Goal: Task Accomplishment & Management: Use online tool/utility

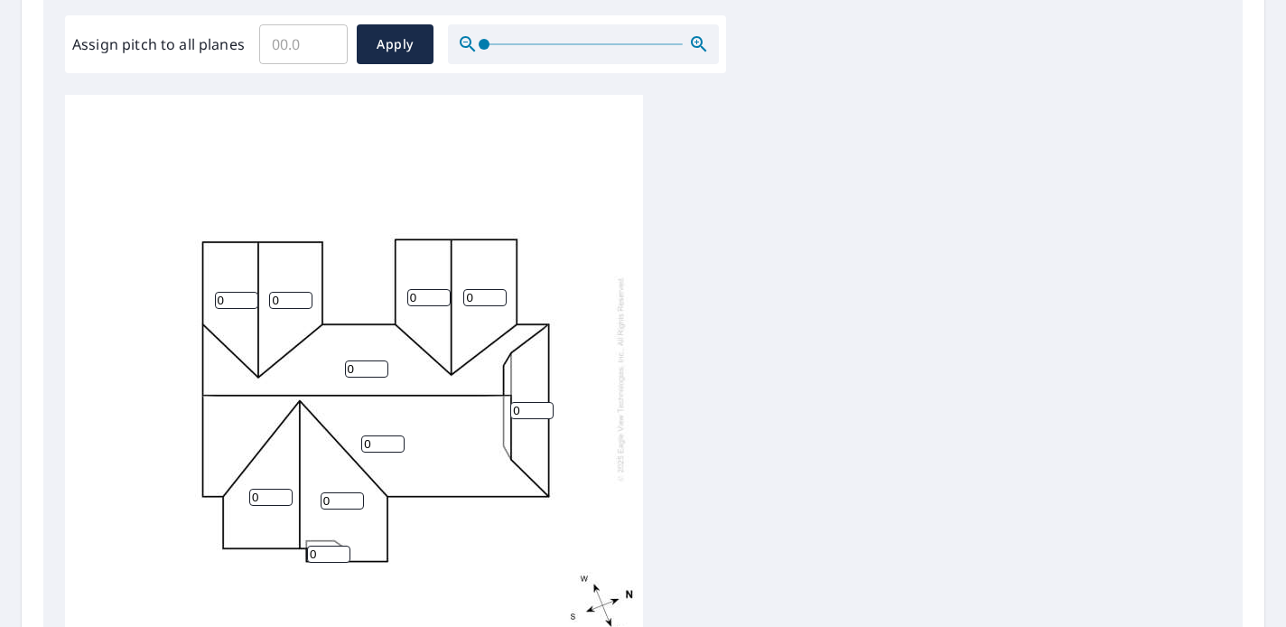
scroll to position [4, 0]
click at [233, 299] on input "0" at bounding box center [236, 296] width 43 height 17
click at [229, 293] on input "07" at bounding box center [236, 296] width 43 height 17
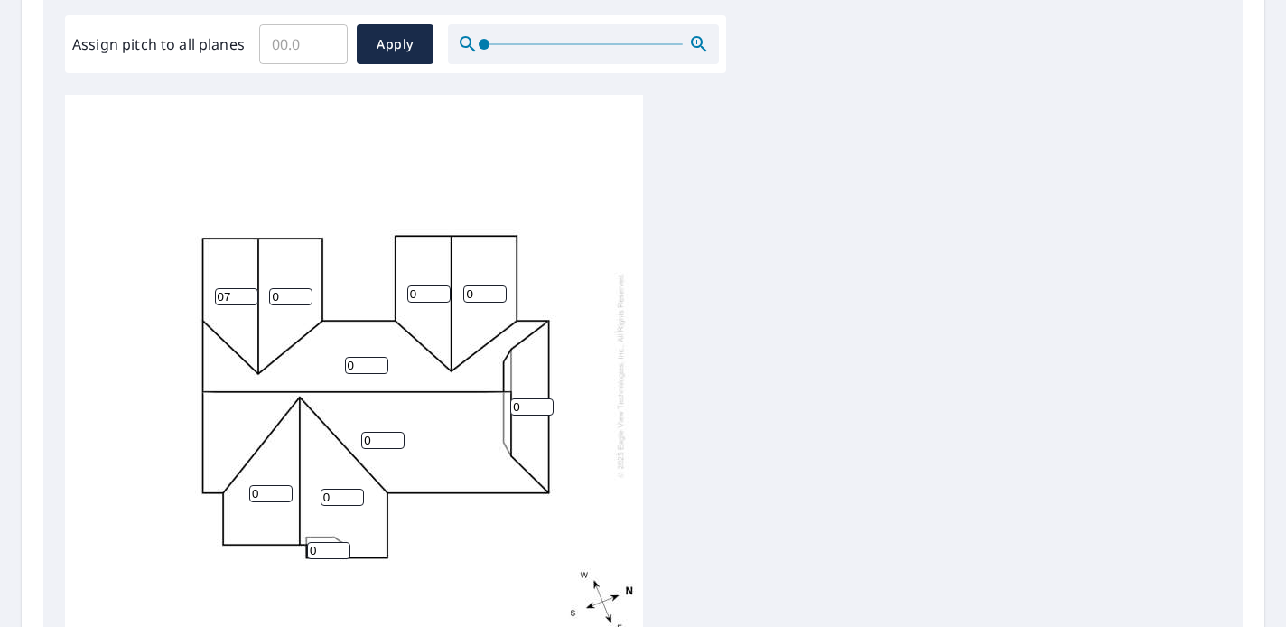
click at [229, 293] on input "07" at bounding box center [236, 296] width 43 height 17
type input "7"
click at [282, 293] on input "0" at bounding box center [290, 296] width 43 height 17
type input "6"
click at [416, 293] on input "0" at bounding box center [428, 293] width 43 height 17
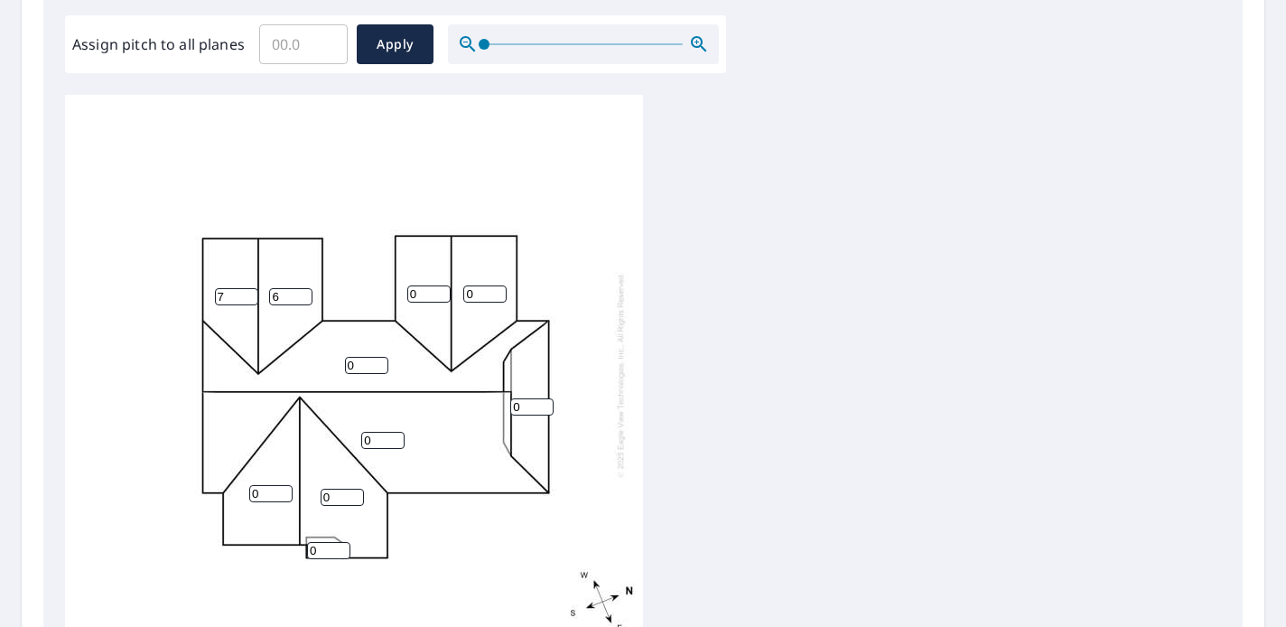
click at [363, 365] on input "0" at bounding box center [366, 365] width 43 height 17
click at [364, 365] on input "0" at bounding box center [366, 365] width 43 height 17
type input "5"
click at [373, 435] on input "0" at bounding box center [382, 440] width 43 height 17
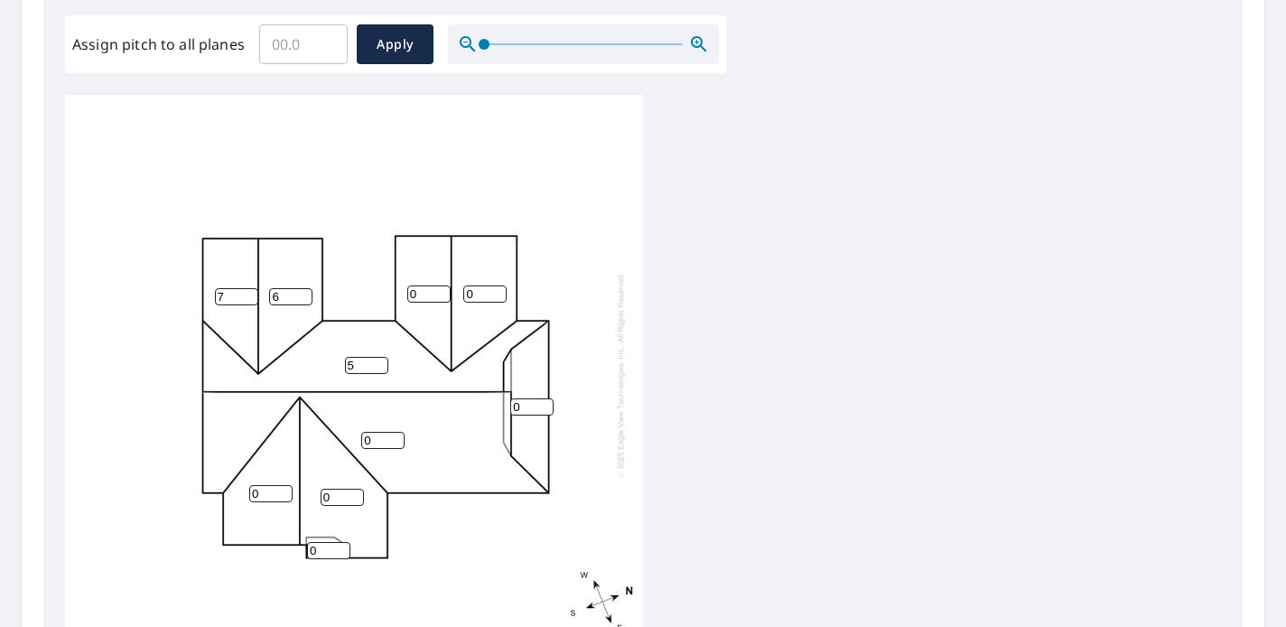
click at [373, 435] on input "0" at bounding box center [382, 440] width 43 height 17
type input "5"
click at [516, 404] on input "0" at bounding box center [531, 406] width 43 height 17
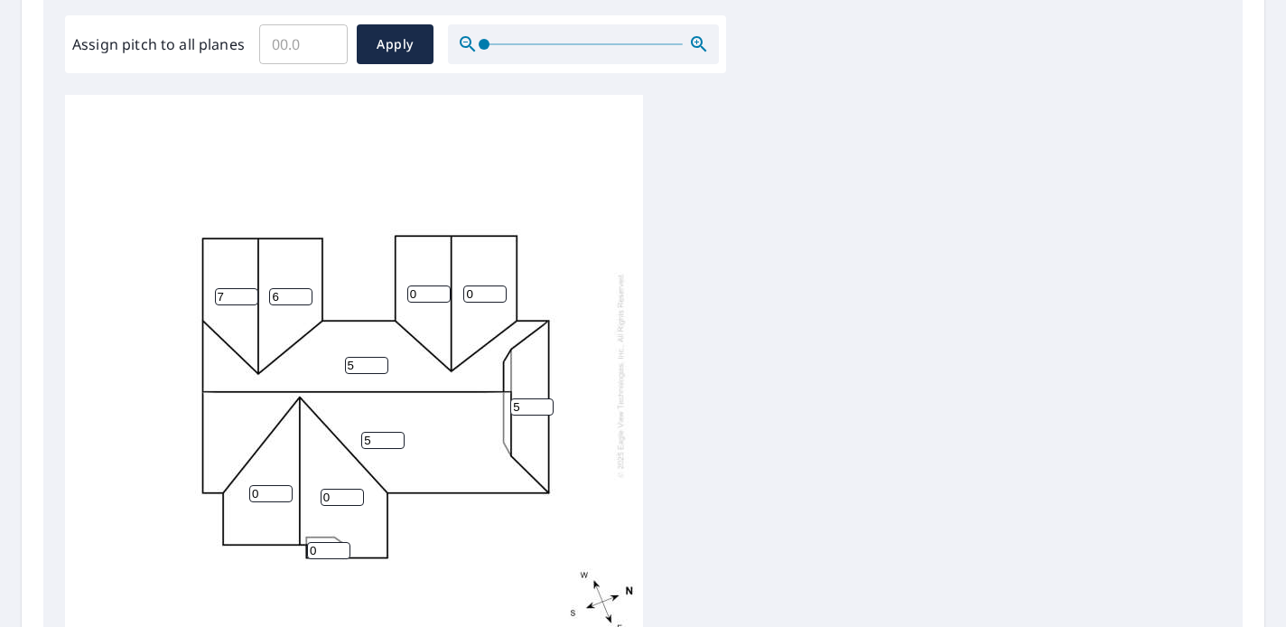
type input "5"
click at [420, 293] on input "0" at bounding box center [428, 293] width 43 height 17
type input "5"
click at [478, 293] on input "0" at bounding box center [484, 293] width 43 height 17
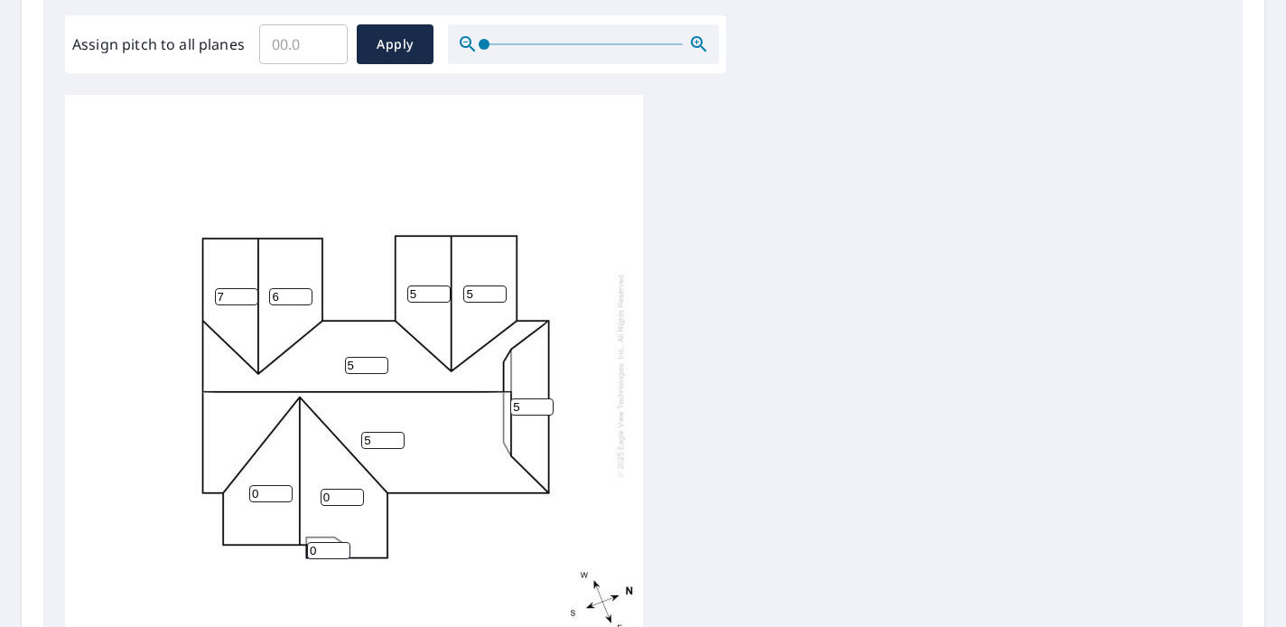
type input "5"
click at [225, 294] on input "7" at bounding box center [236, 296] width 43 height 17
type input "6"
click at [224, 292] on input "6" at bounding box center [236, 296] width 43 height 17
type input "5"
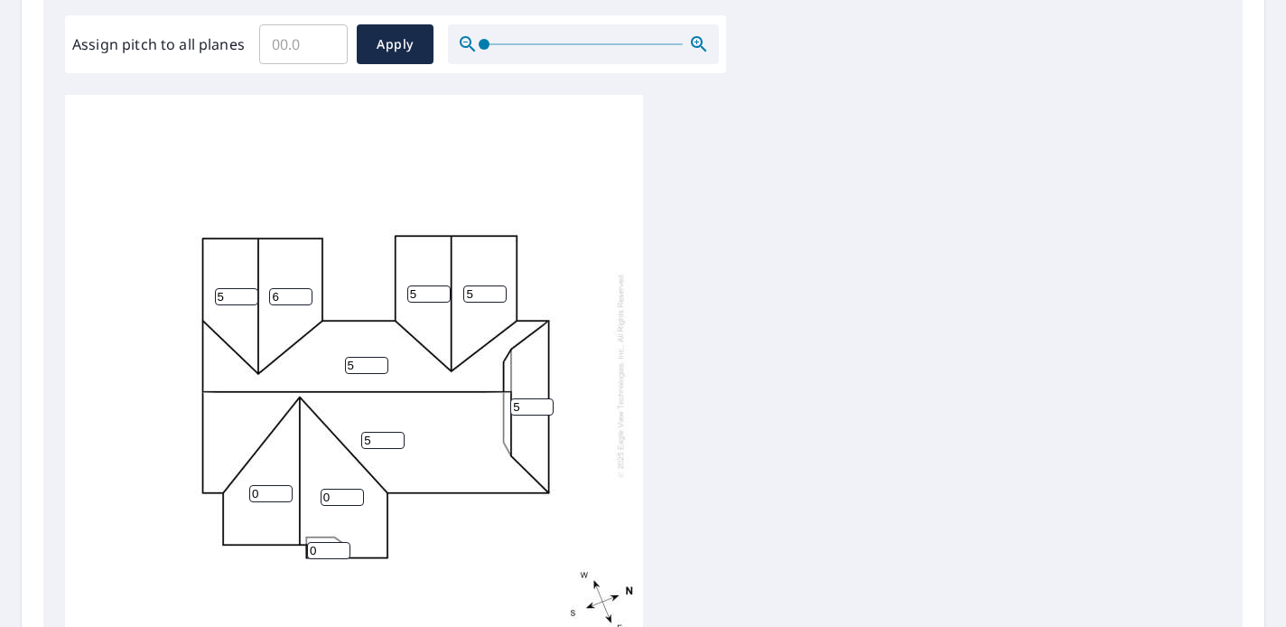
click at [291, 292] on input "6" at bounding box center [290, 296] width 43 height 17
type input "5"
click at [261, 493] on input "0" at bounding box center [270, 493] width 43 height 17
type input "6"
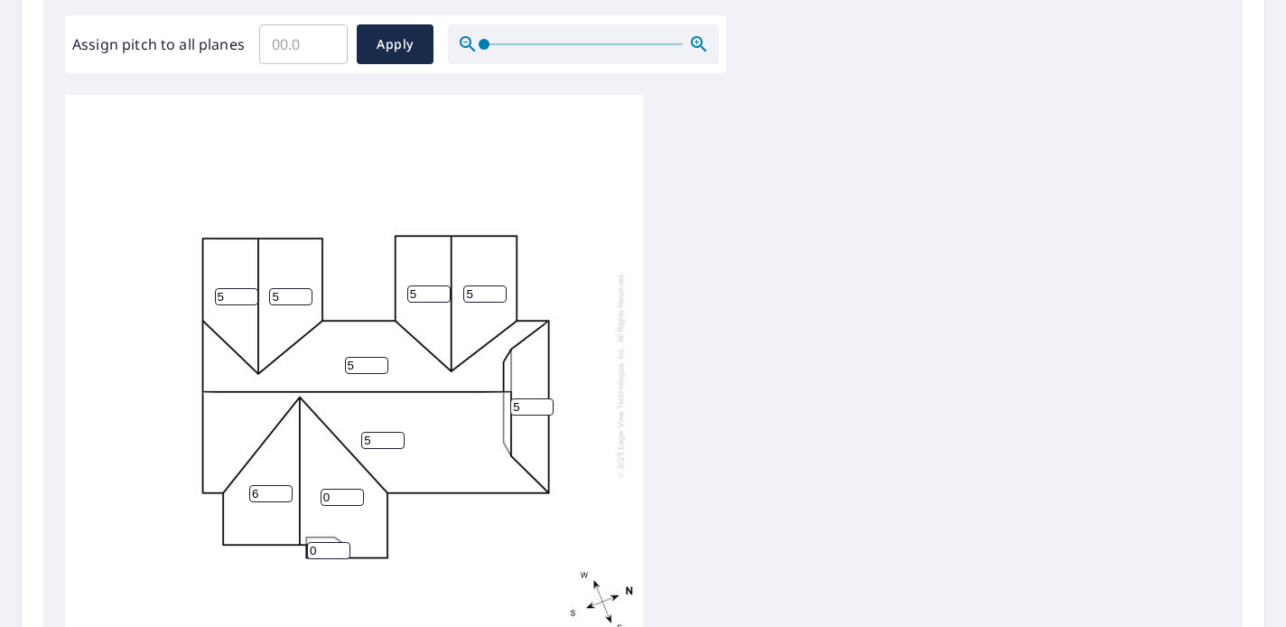
click at [329, 491] on input "0" at bounding box center [341, 496] width 43 height 17
type input "6"
click at [319, 553] on input "0" at bounding box center [328, 550] width 43 height 17
type input "5"
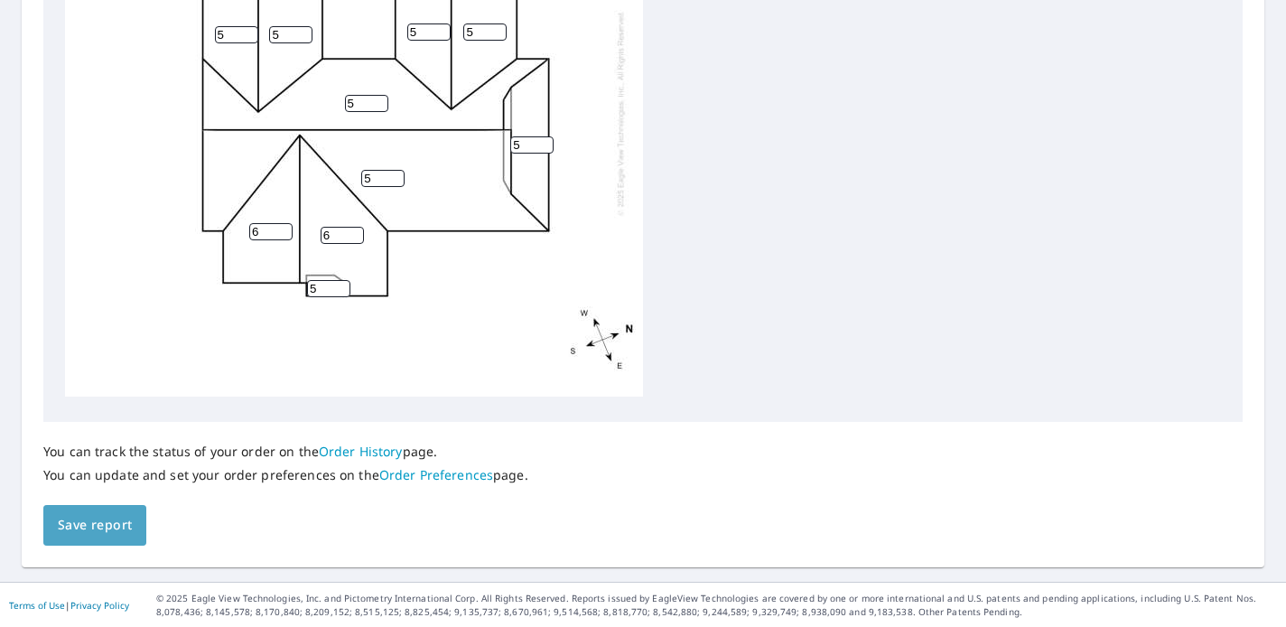
click at [59, 525] on span "Save report" at bounding box center [95, 525] width 74 height 23
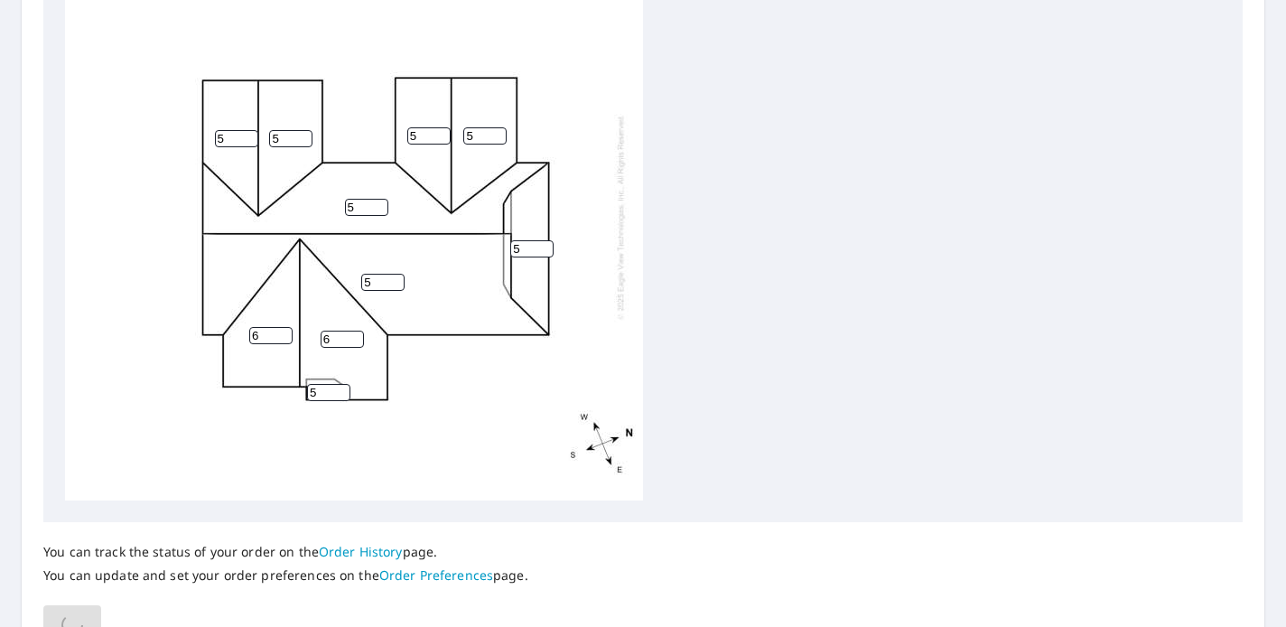
scroll to position [694, 0]
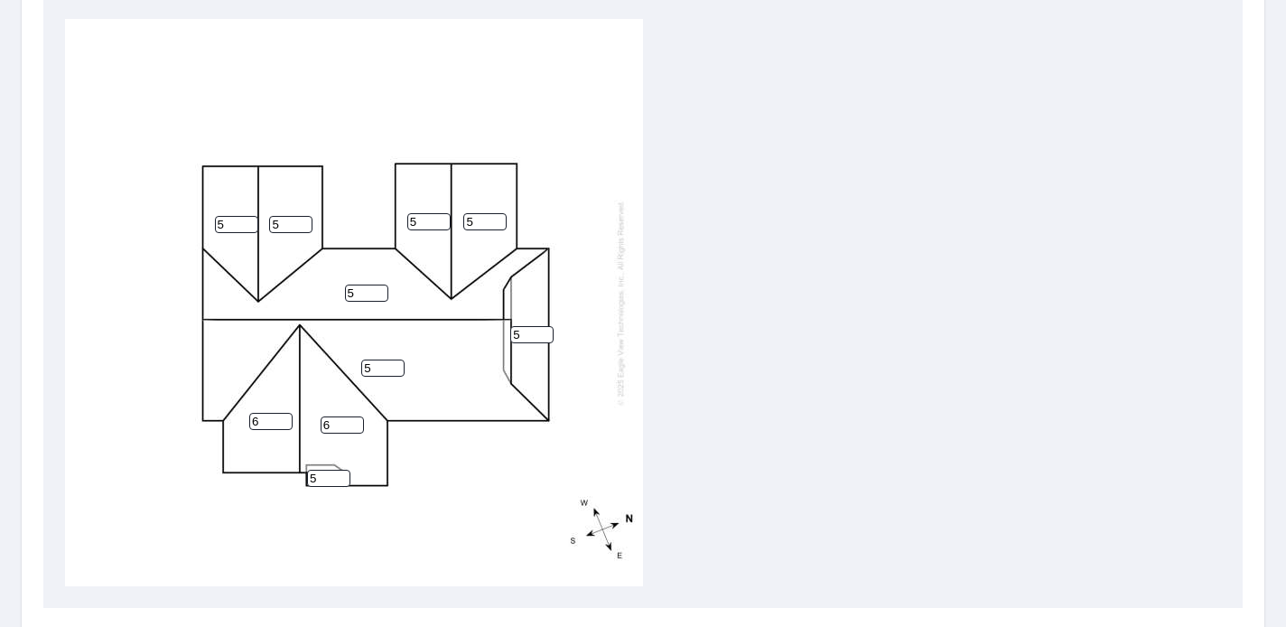
scroll to position [620, 0]
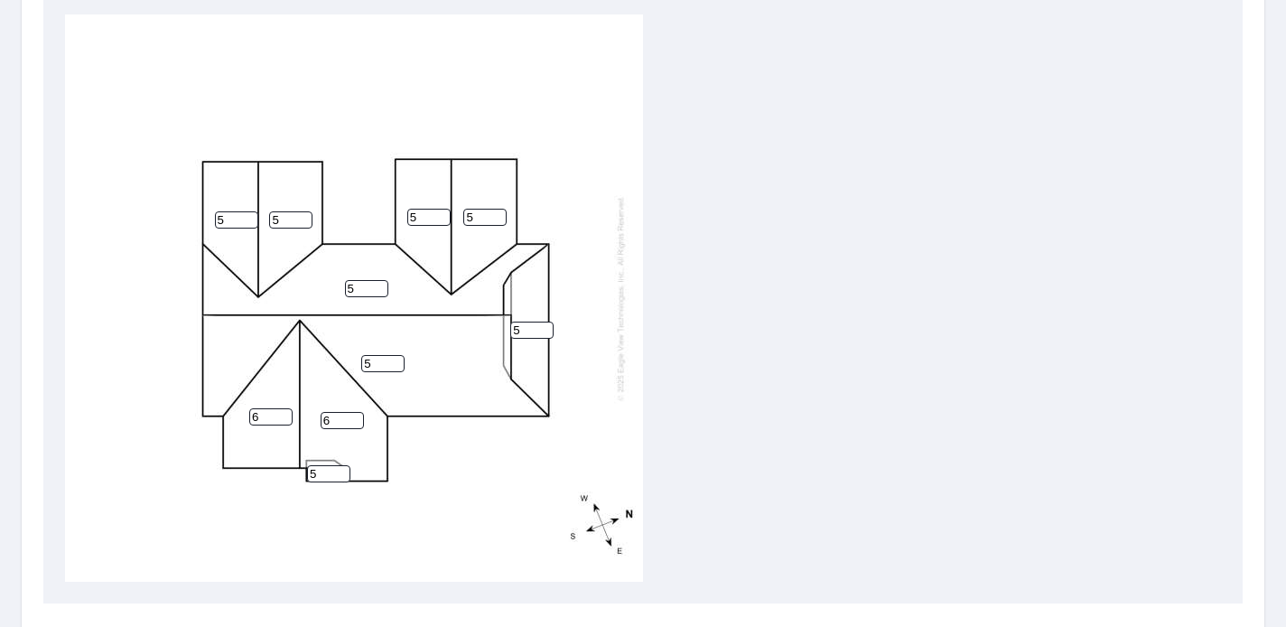
click at [327, 469] on input "5" at bounding box center [328, 473] width 43 height 17
type input "6"
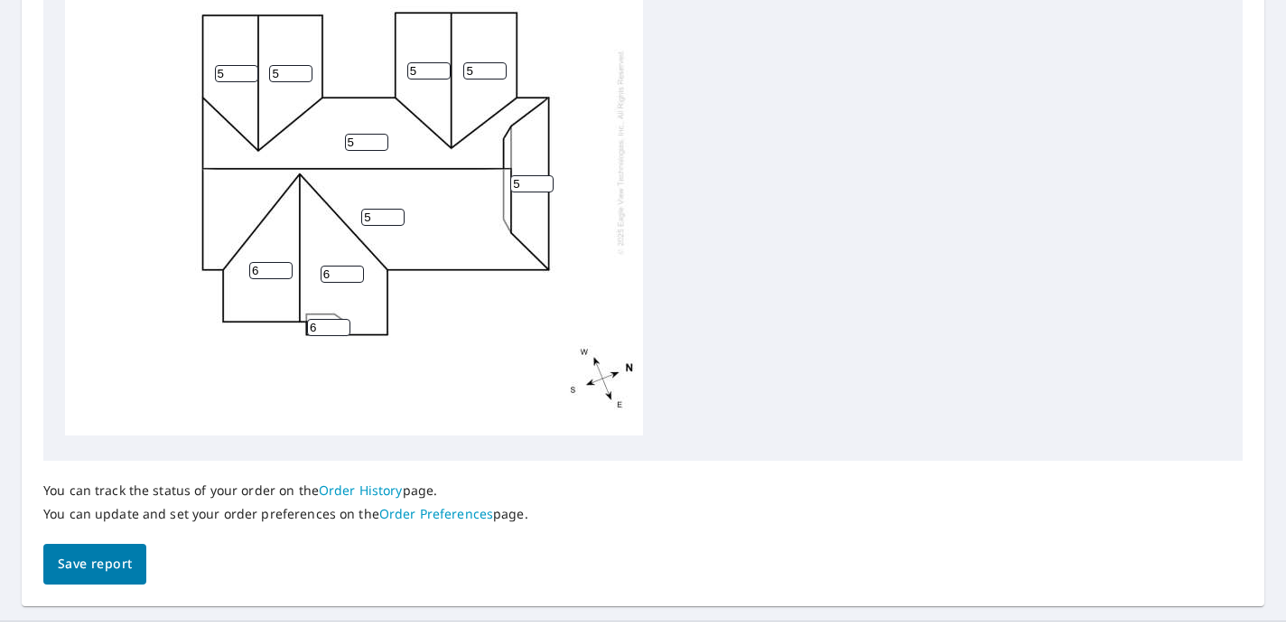
scroll to position [802, 0]
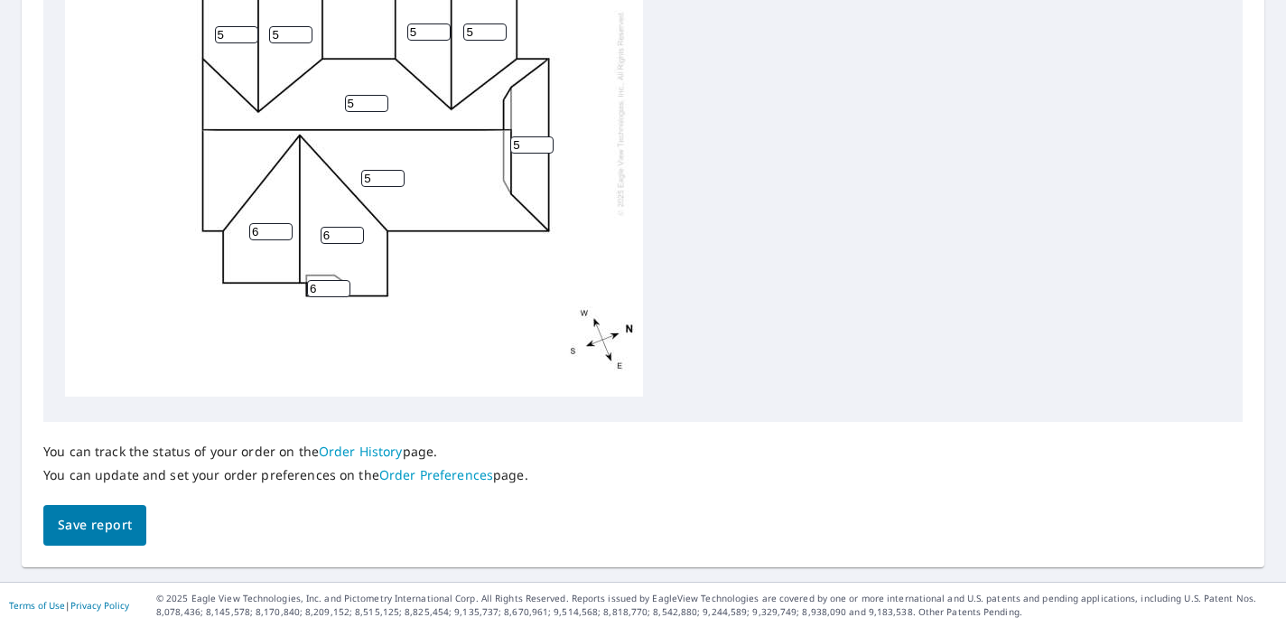
drag, startPoint x: 654, startPoint y: 541, endPoint x: 583, endPoint y: 546, distance: 70.6
click at [654, 541] on div "You can track the status of your order on the Order History page. You can updat…" at bounding box center [642, 484] width 1199 height 124
click at [101, 525] on span "Save report" at bounding box center [95, 525] width 74 height 23
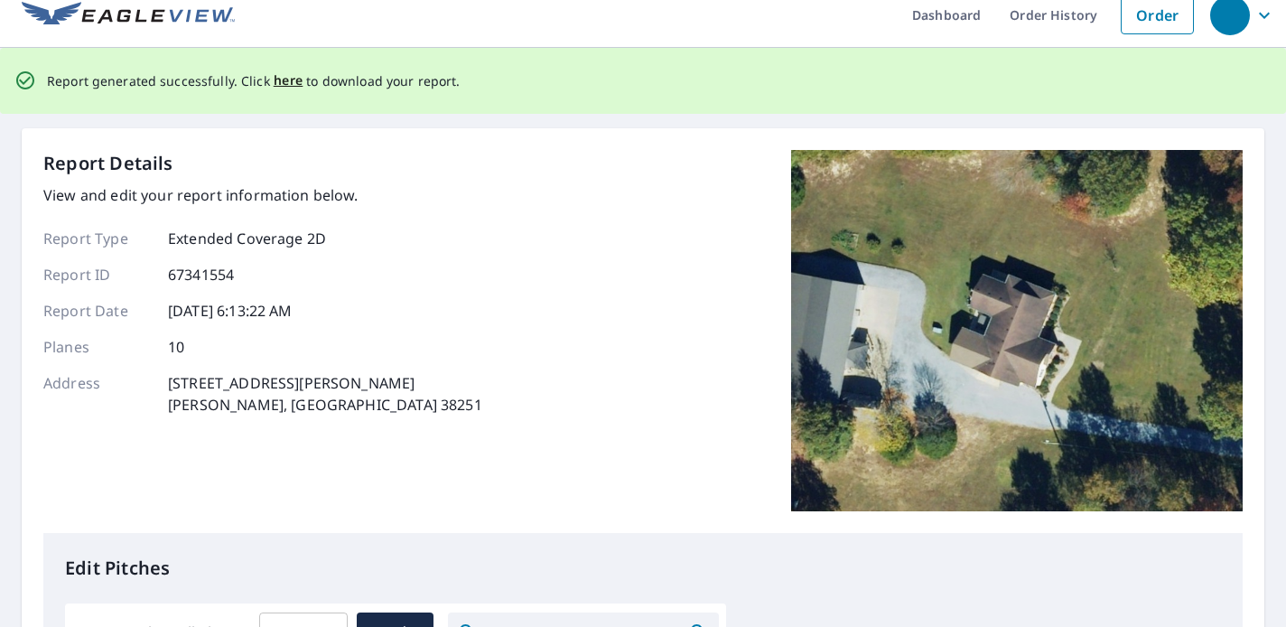
scroll to position [0, 0]
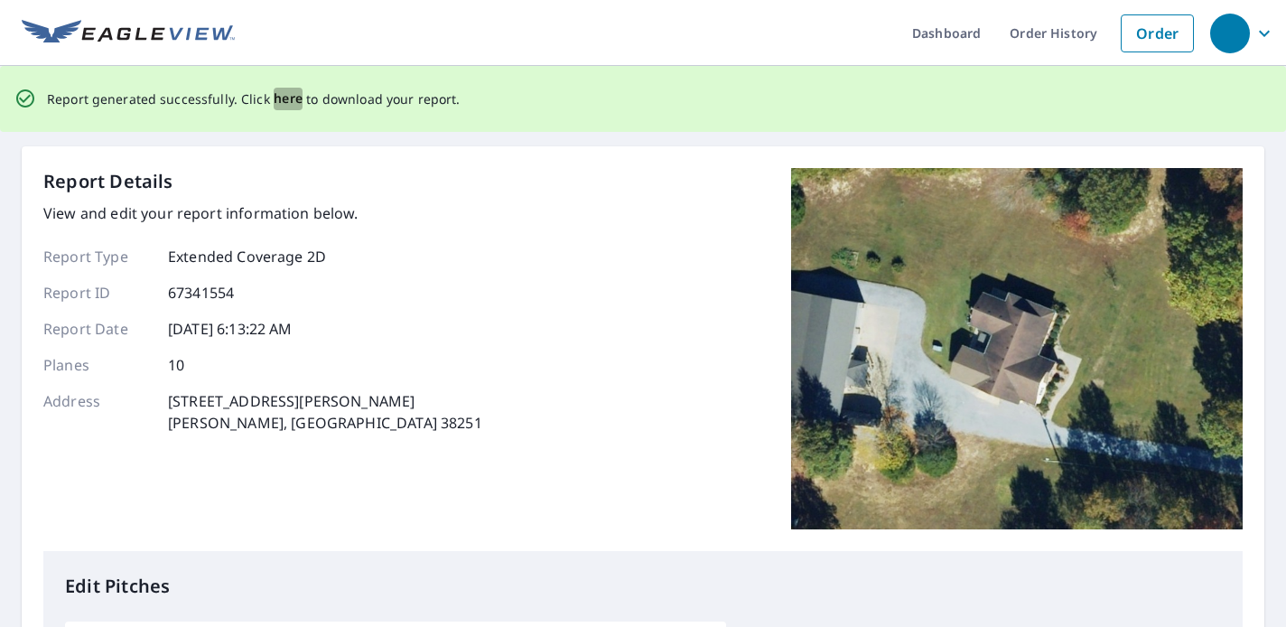
click at [276, 97] on span "here" at bounding box center [289, 99] width 30 height 23
